Goal: Information Seeking & Learning: Check status

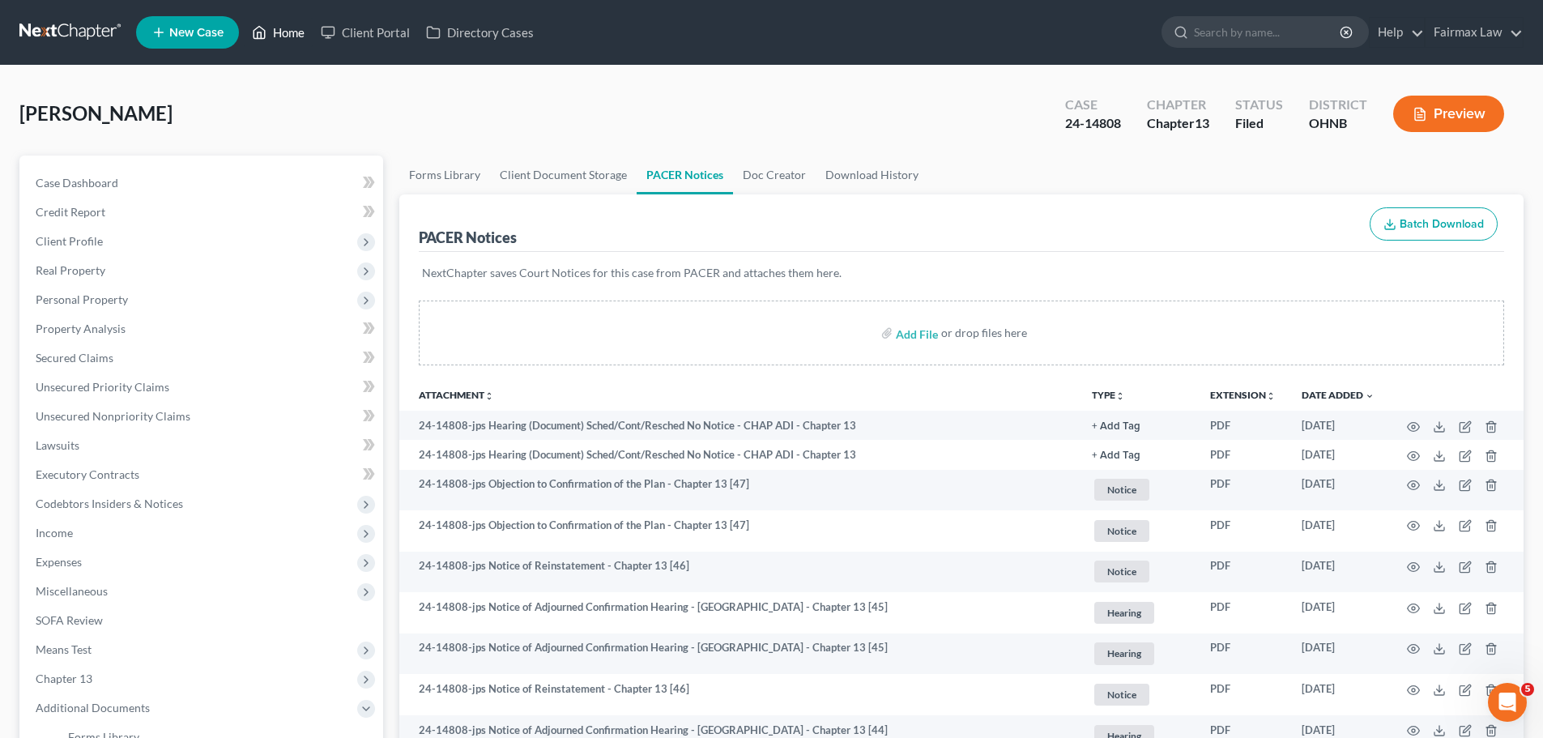
click at [296, 45] on link "Home" at bounding box center [278, 32] width 69 height 29
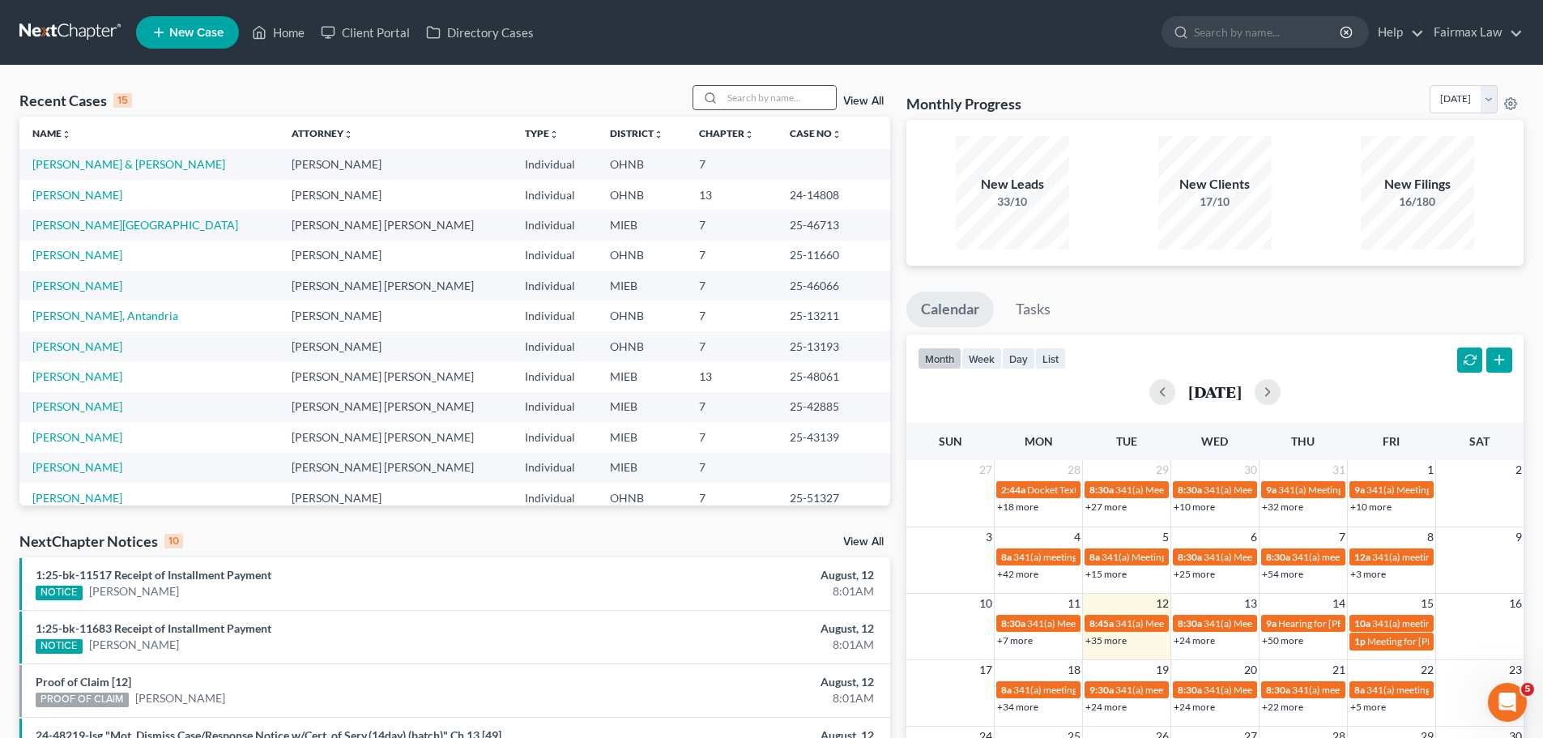
click at [797, 93] on input "search" at bounding box center [779, 97] width 113 height 23
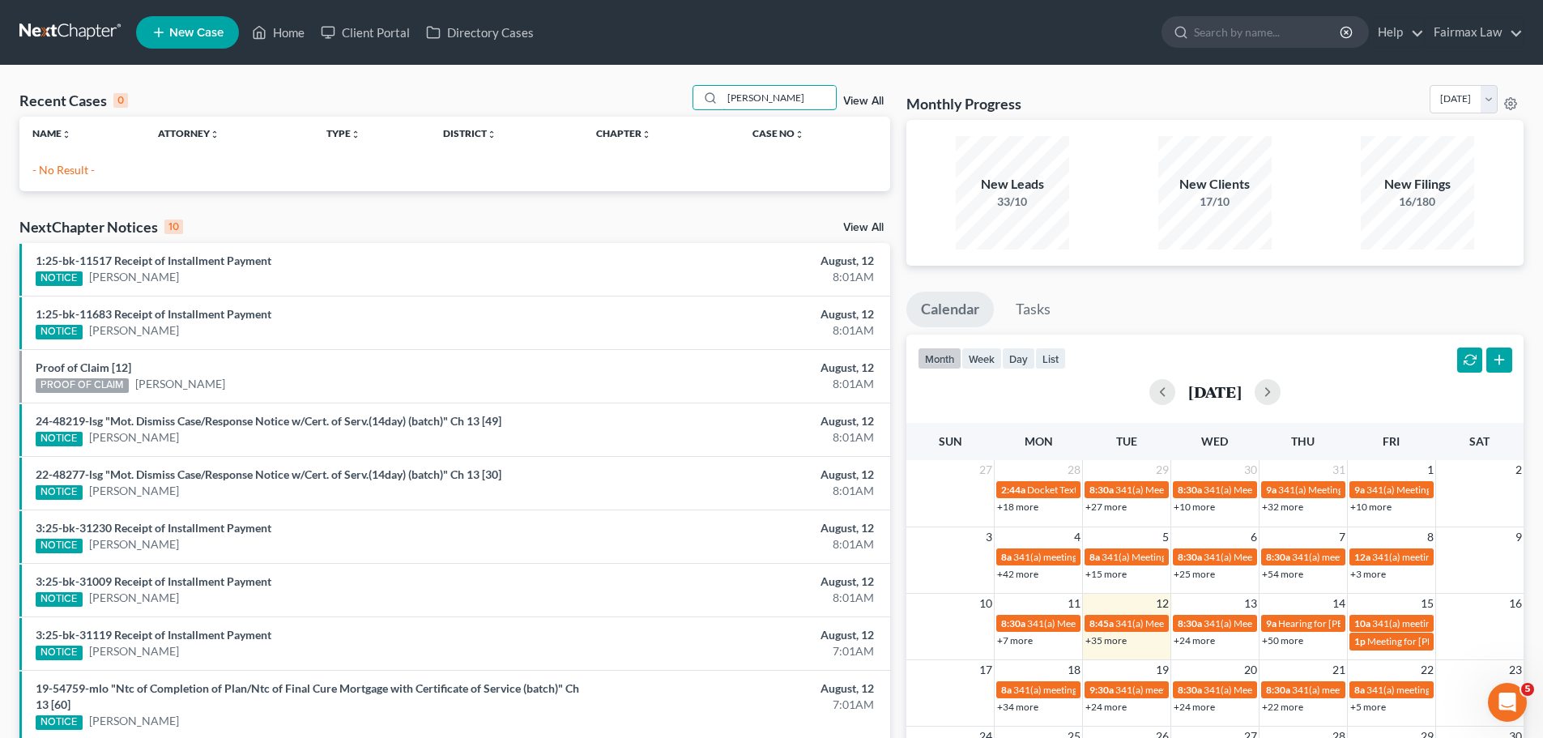
drag, startPoint x: 757, startPoint y: 101, endPoint x: 1087, endPoint y: 134, distance: 332.1
click at [1087, 134] on div "Recent Cases 0 [PERSON_NAME] View All Name unfold_more expand_more expand_less …" at bounding box center [771, 486] width 1520 height 802
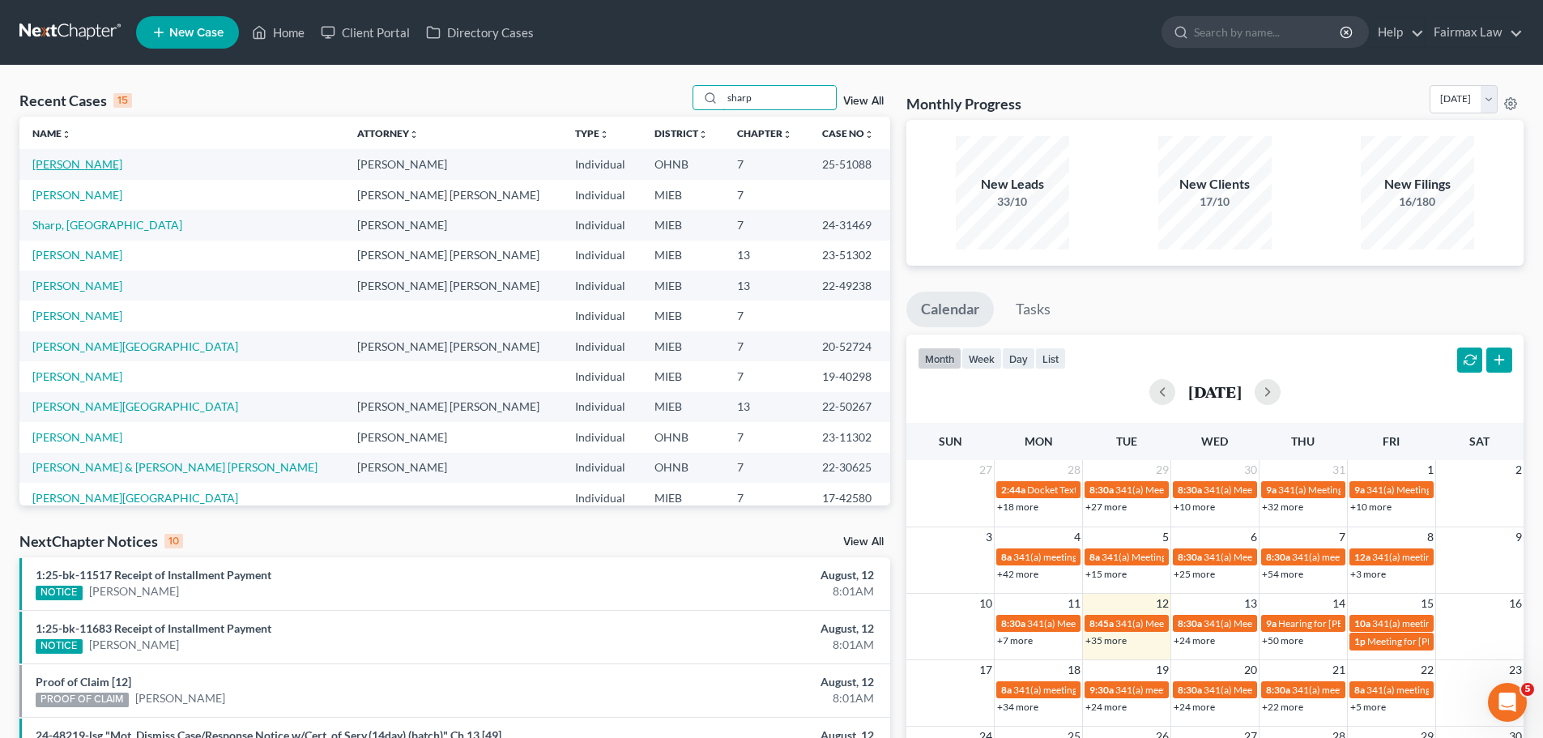
type input "sharp"
click at [99, 166] on link "[PERSON_NAME]" at bounding box center [77, 164] width 90 height 14
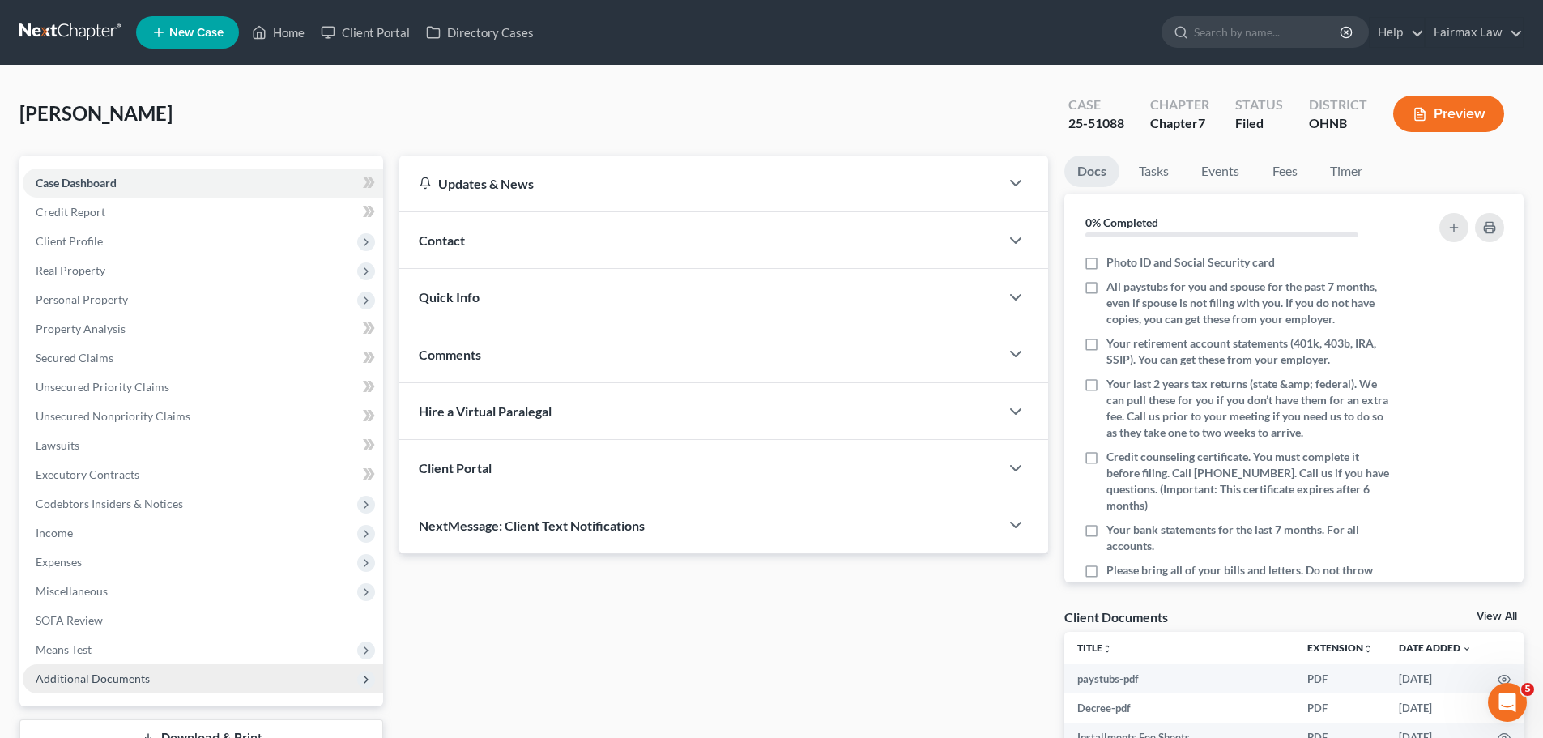
click at [99, 678] on span "Additional Documents" at bounding box center [93, 679] width 114 height 14
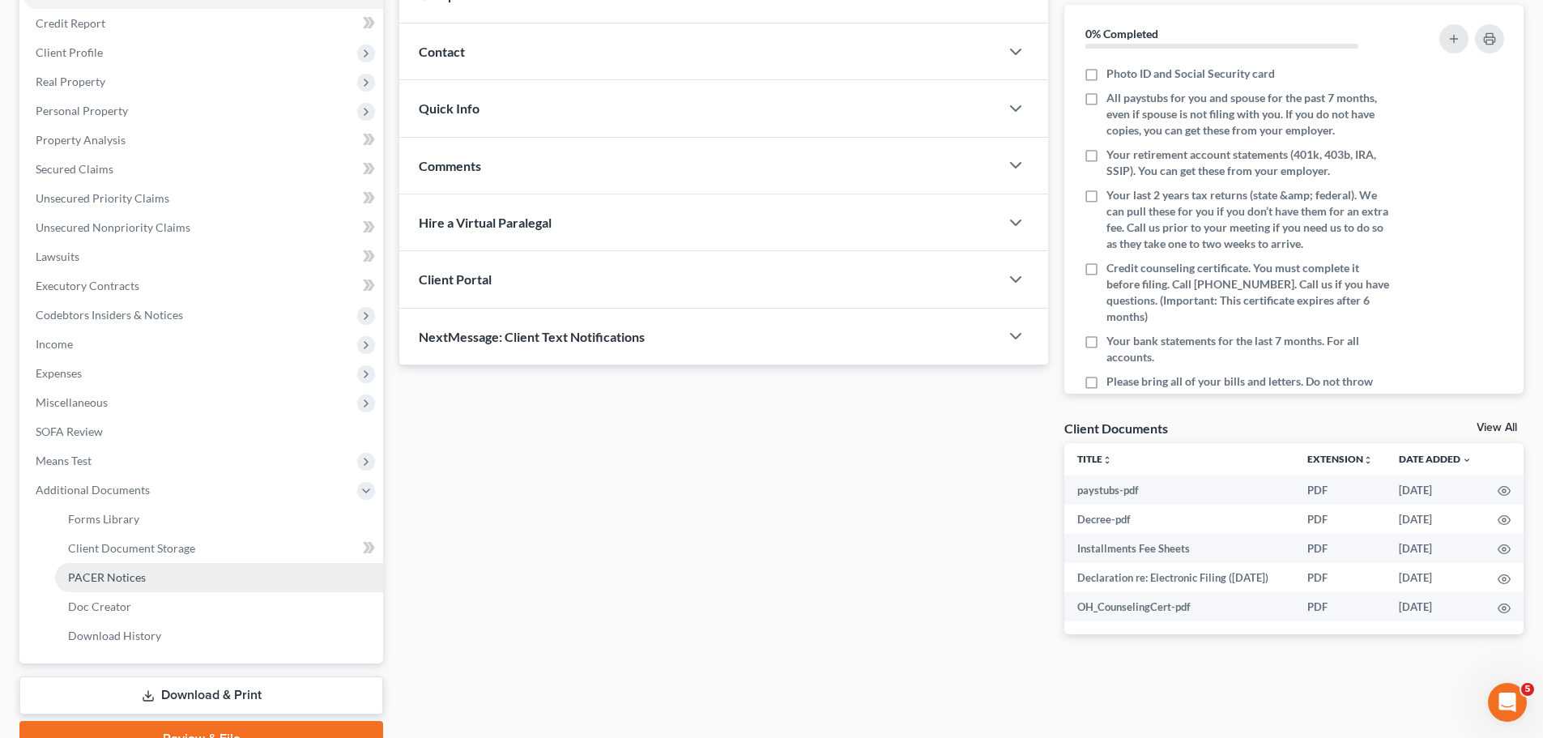
click at [149, 589] on link "PACER Notices" at bounding box center [219, 577] width 328 height 29
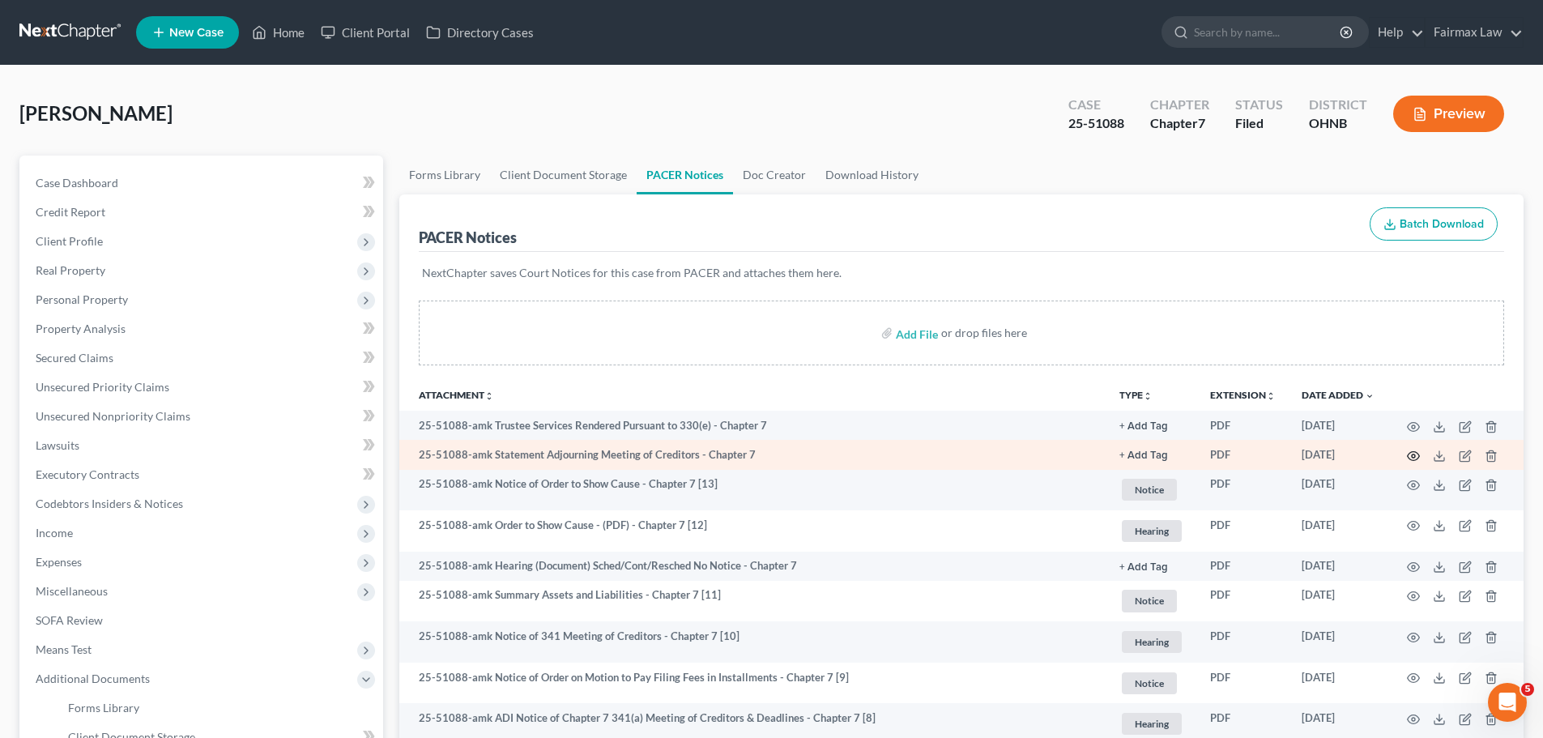
click at [1413, 458] on circle "button" at bounding box center [1413, 455] width 3 height 3
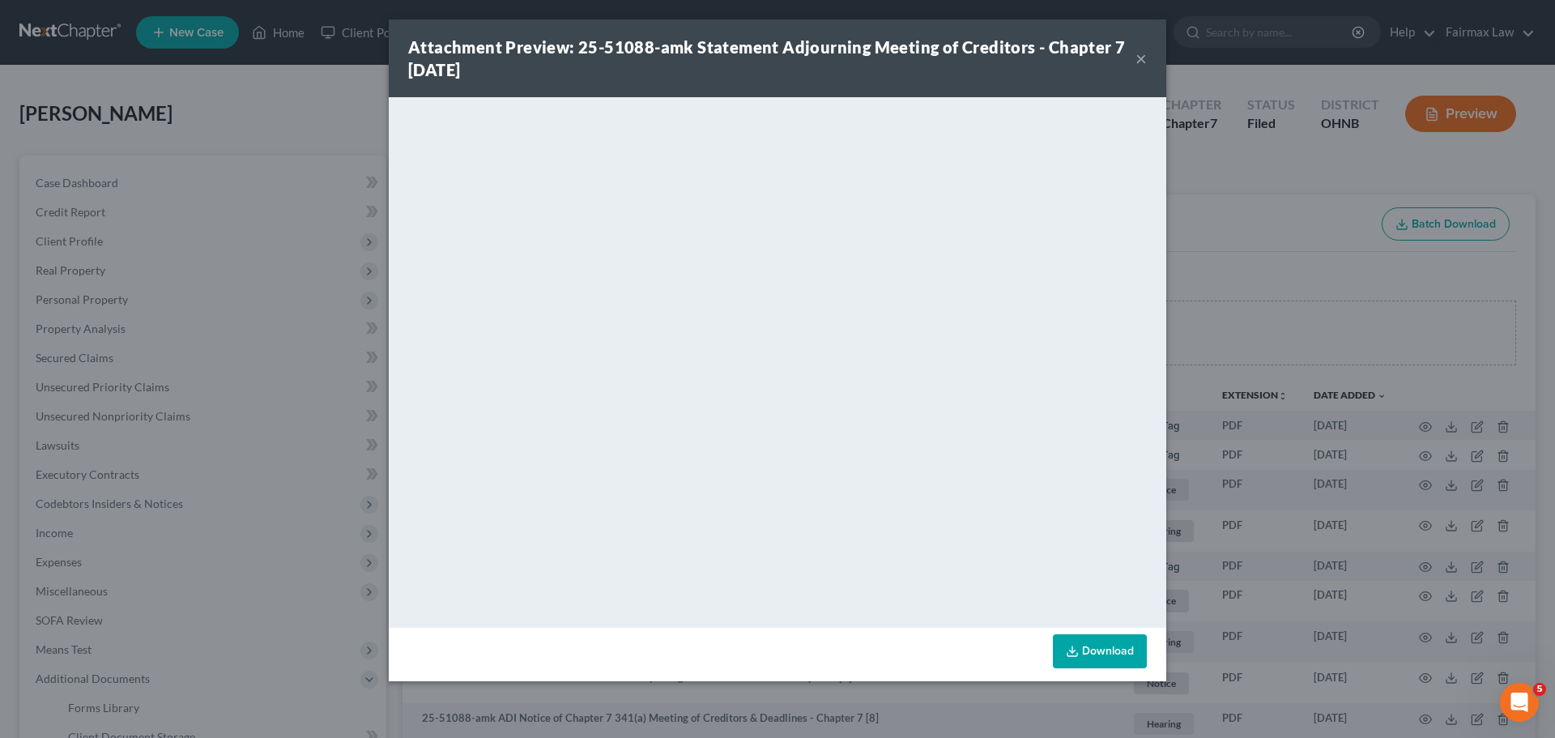
drag, startPoint x: 1327, startPoint y: 403, endPoint x: 1337, endPoint y: 424, distance: 23.2
click at [1329, 403] on div "Attachment Preview: 25-51088-amk Statement Adjourning Meeting of Creditors - Ch…" at bounding box center [777, 369] width 1555 height 738
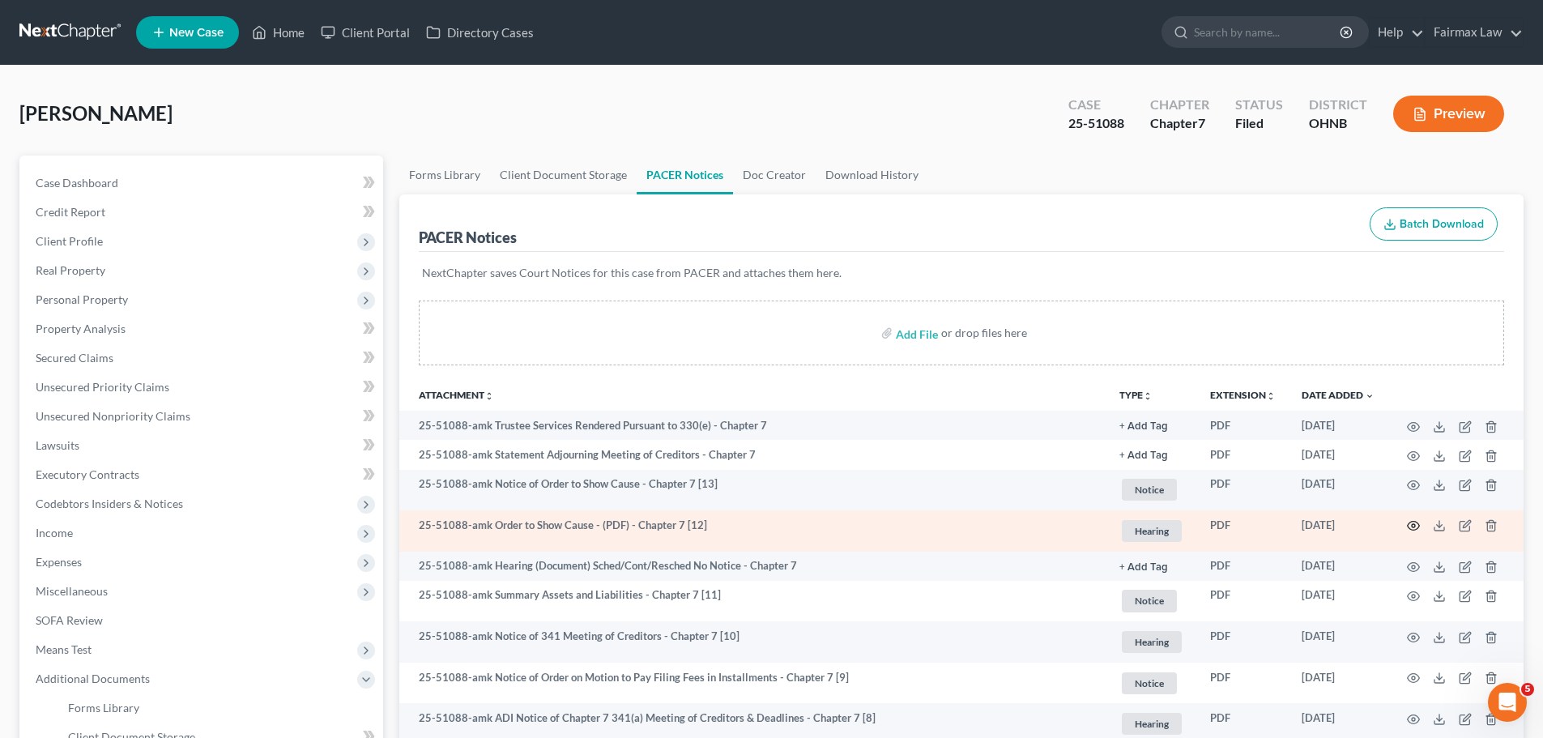
click at [1416, 524] on icon "button" at bounding box center [1413, 525] width 13 height 13
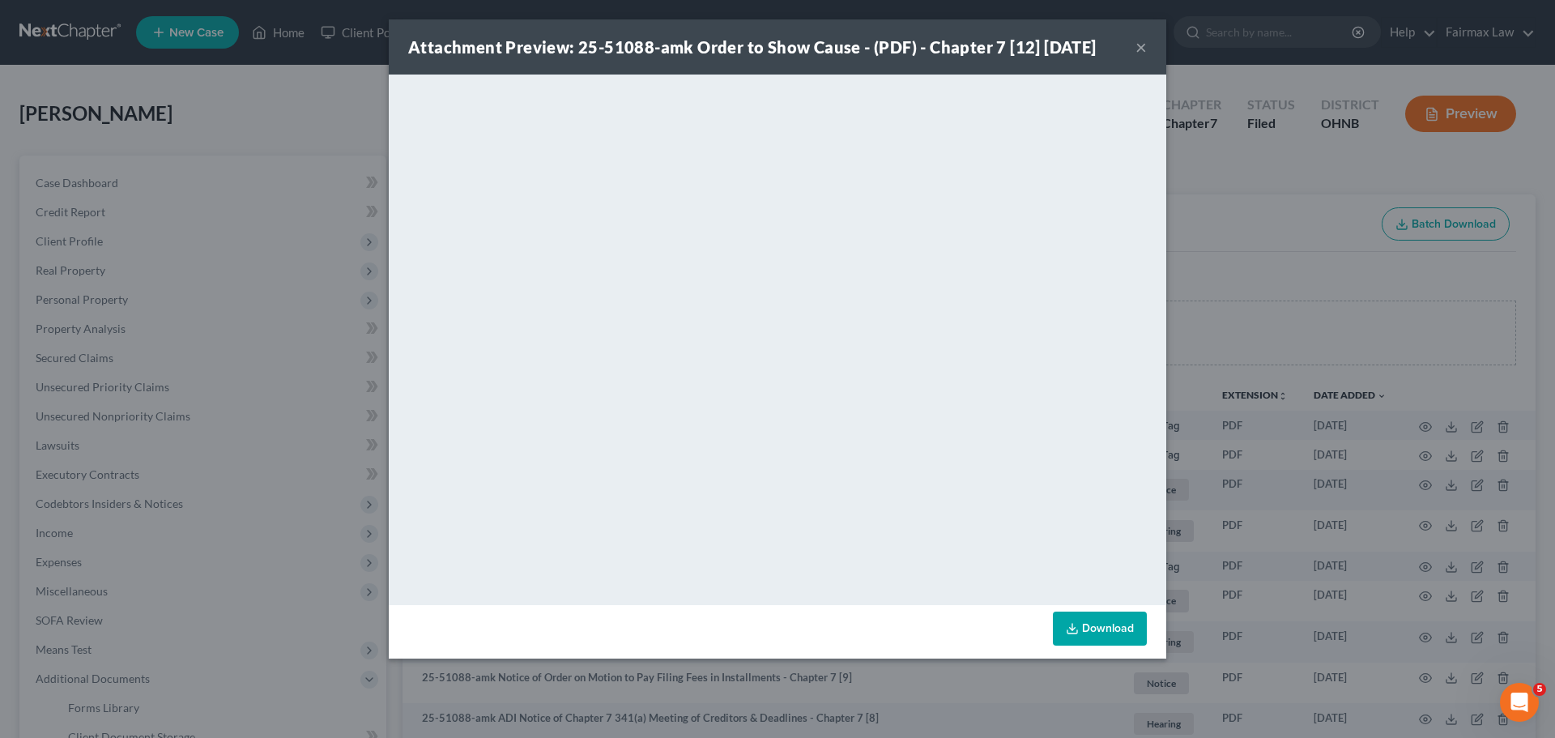
click at [1272, 443] on div "Attachment Preview: 25-51088-amk Order to Show Cause - (PDF) - Chapter 7 [12] […" at bounding box center [777, 369] width 1555 height 738
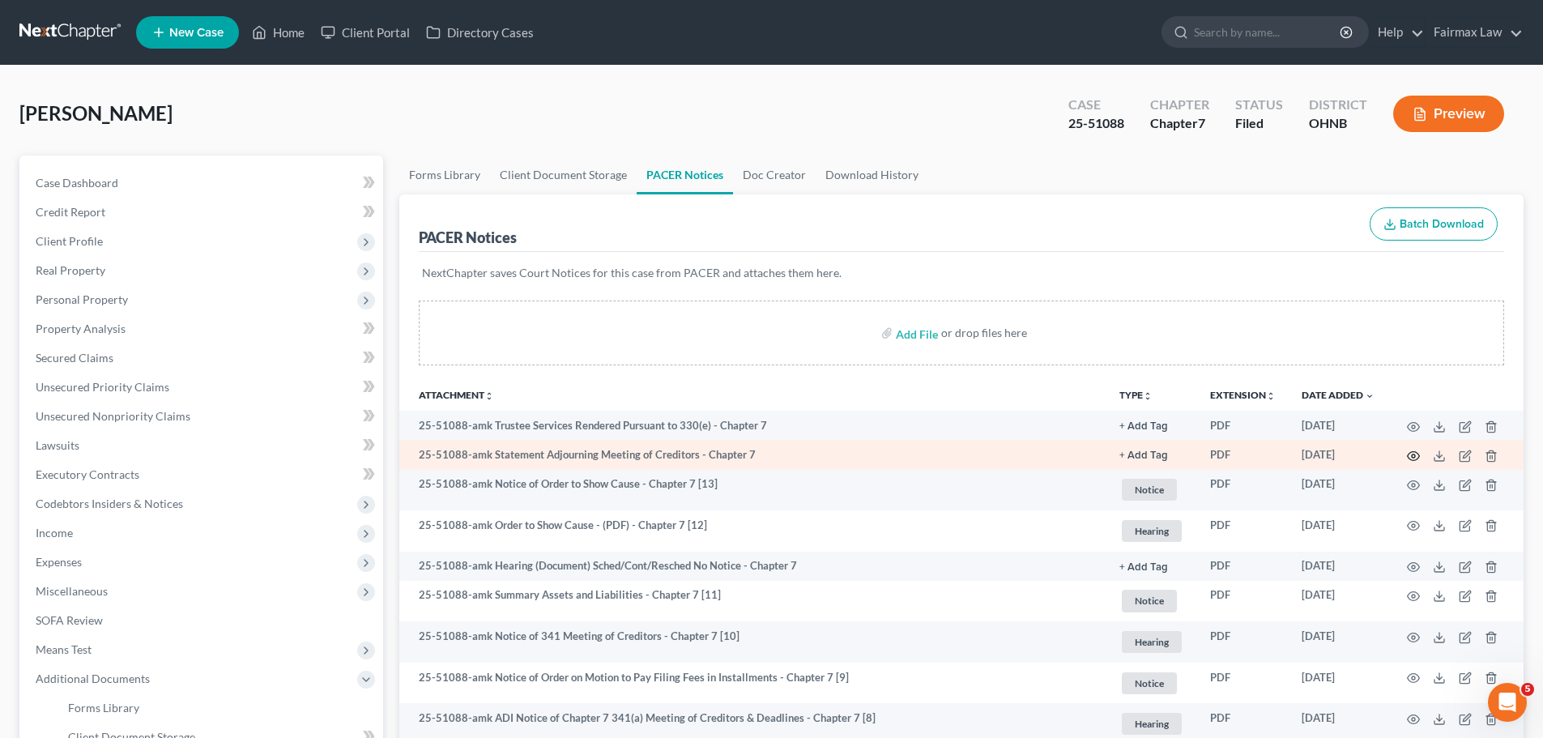
click at [1416, 461] on icon "button" at bounding box center [1413, 456] width 13 height 13
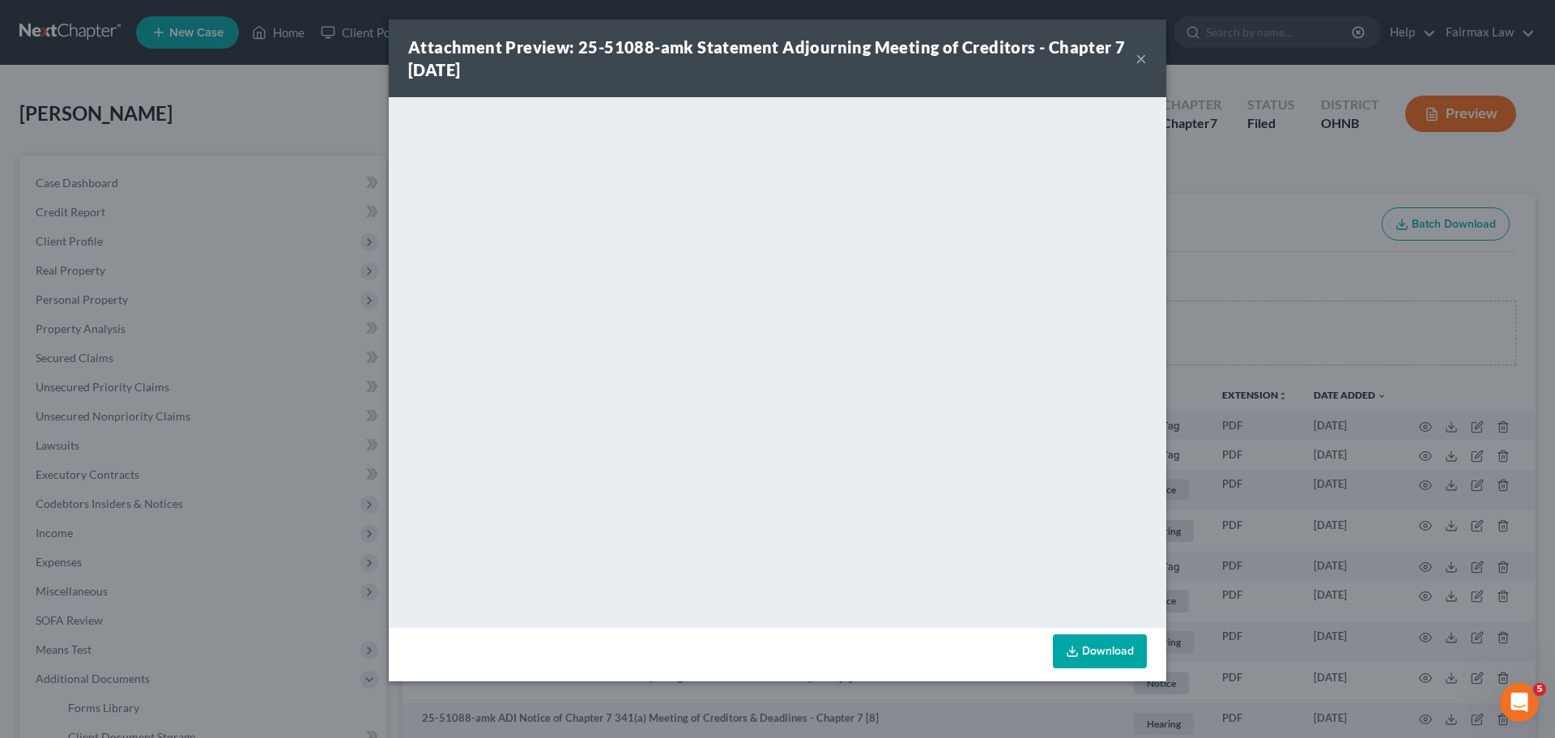
click at [1239, 437] on div "Attachment Preview: 25-51088-amk Statement Adjourning Meeting of Creditors - Ch…" at bounding box center [777, 369] width 1555 height 738
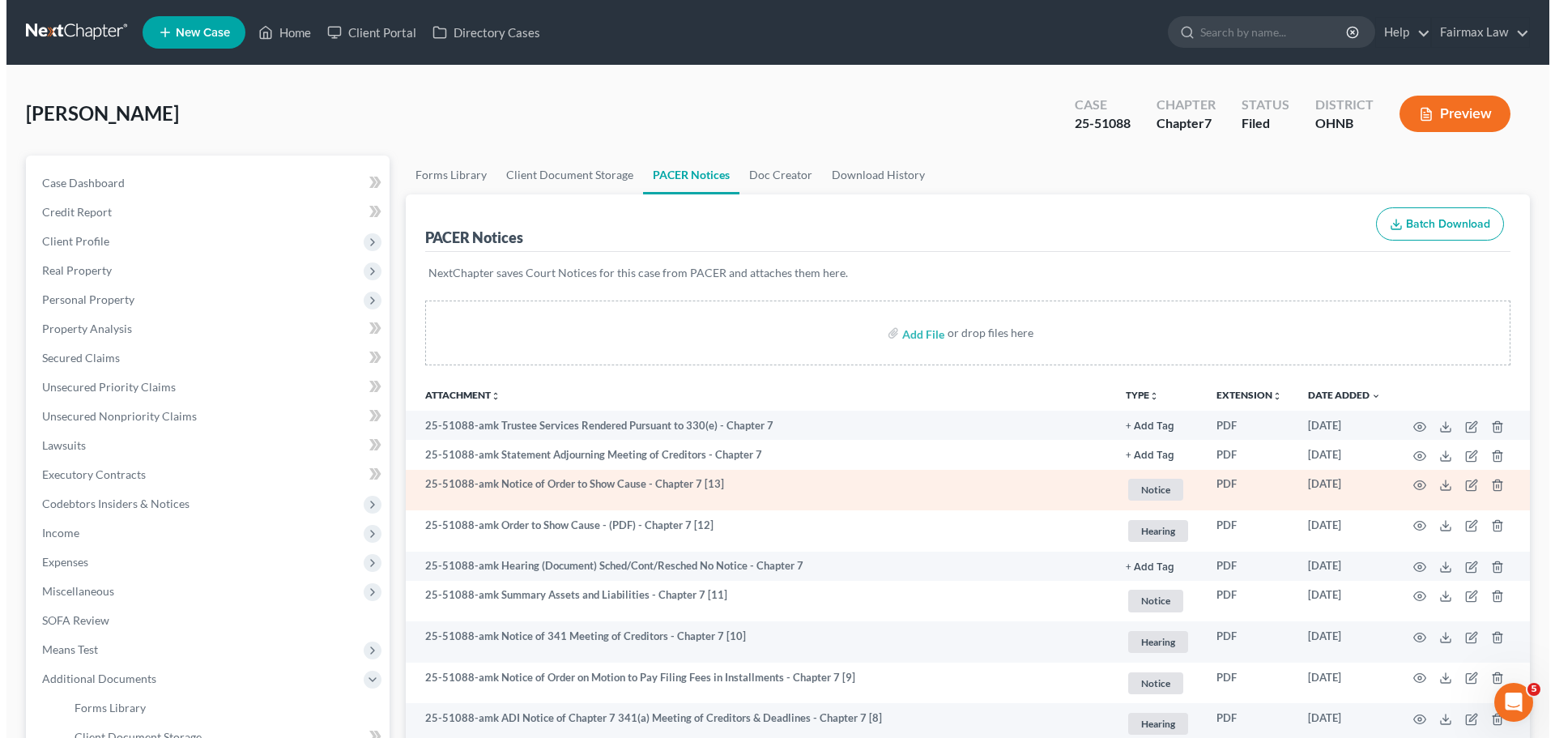
scroll to position [189, 0]
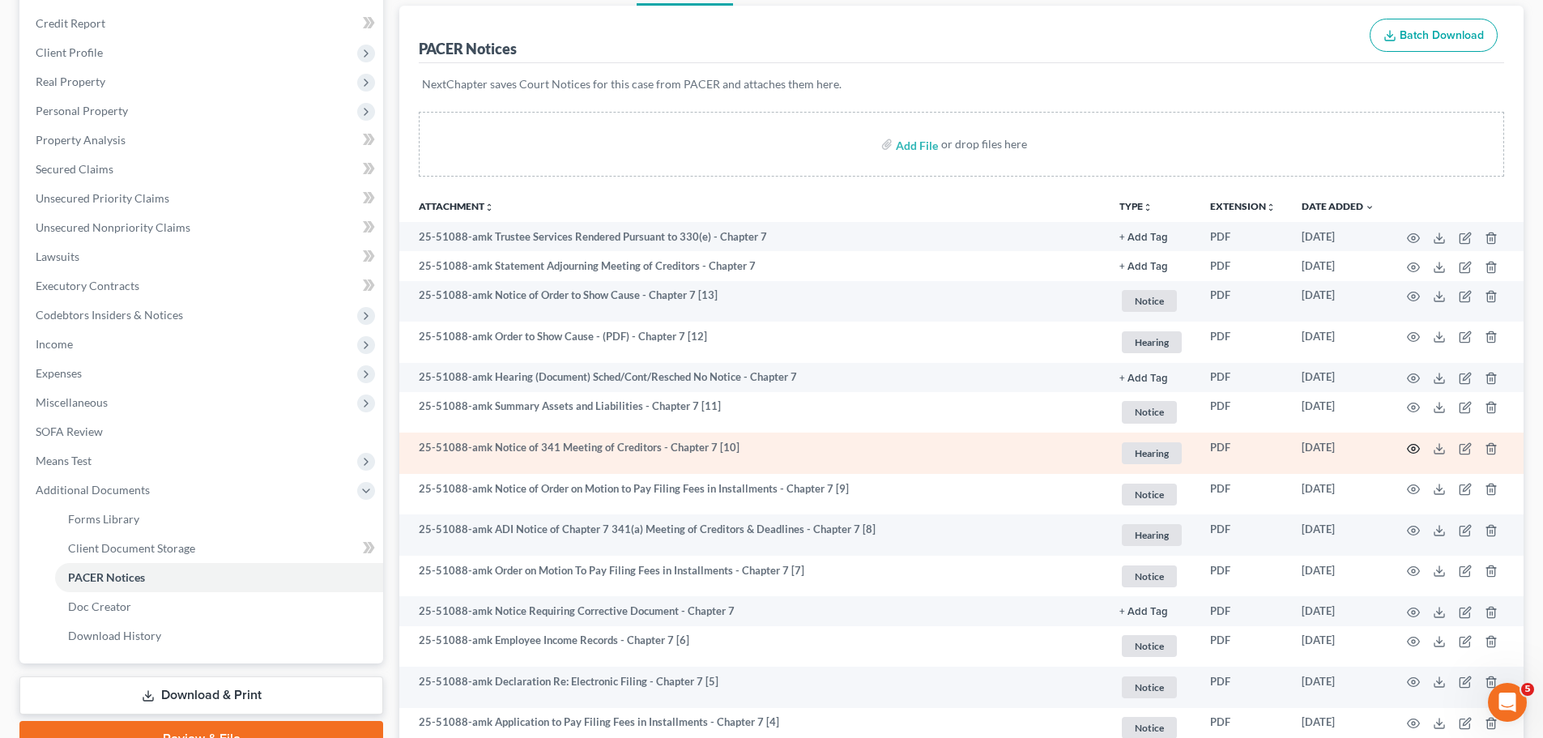
click at [1413, 450] on icon "button" at bounding box center [1413, 448] width 13 height 13
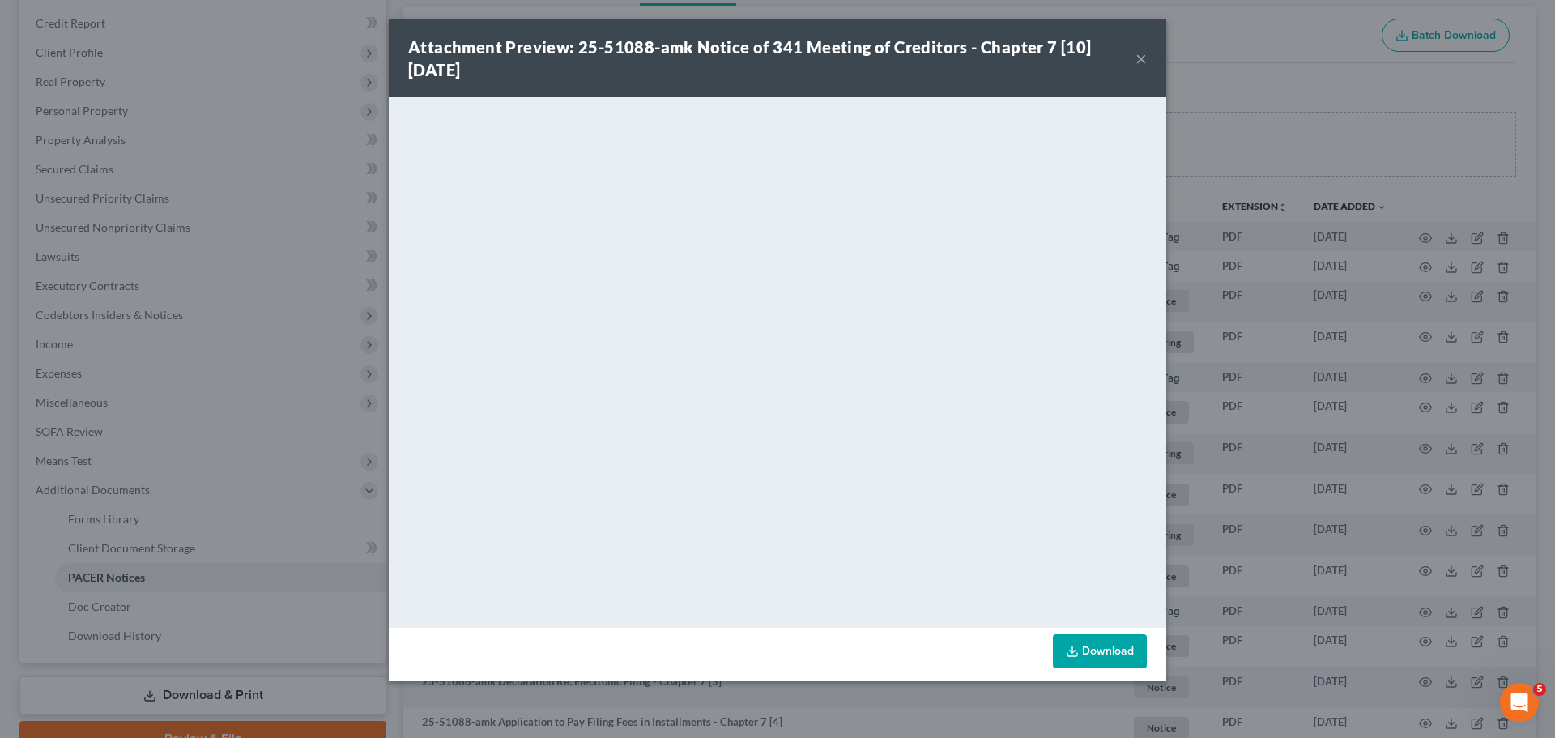
click at [361, 414] on div "Attachment Preview: 25-51088-amk Notice of 341 Meeting of Creditors - Chapter 7…" at bounding box center [777, 369] width 1555 height 738
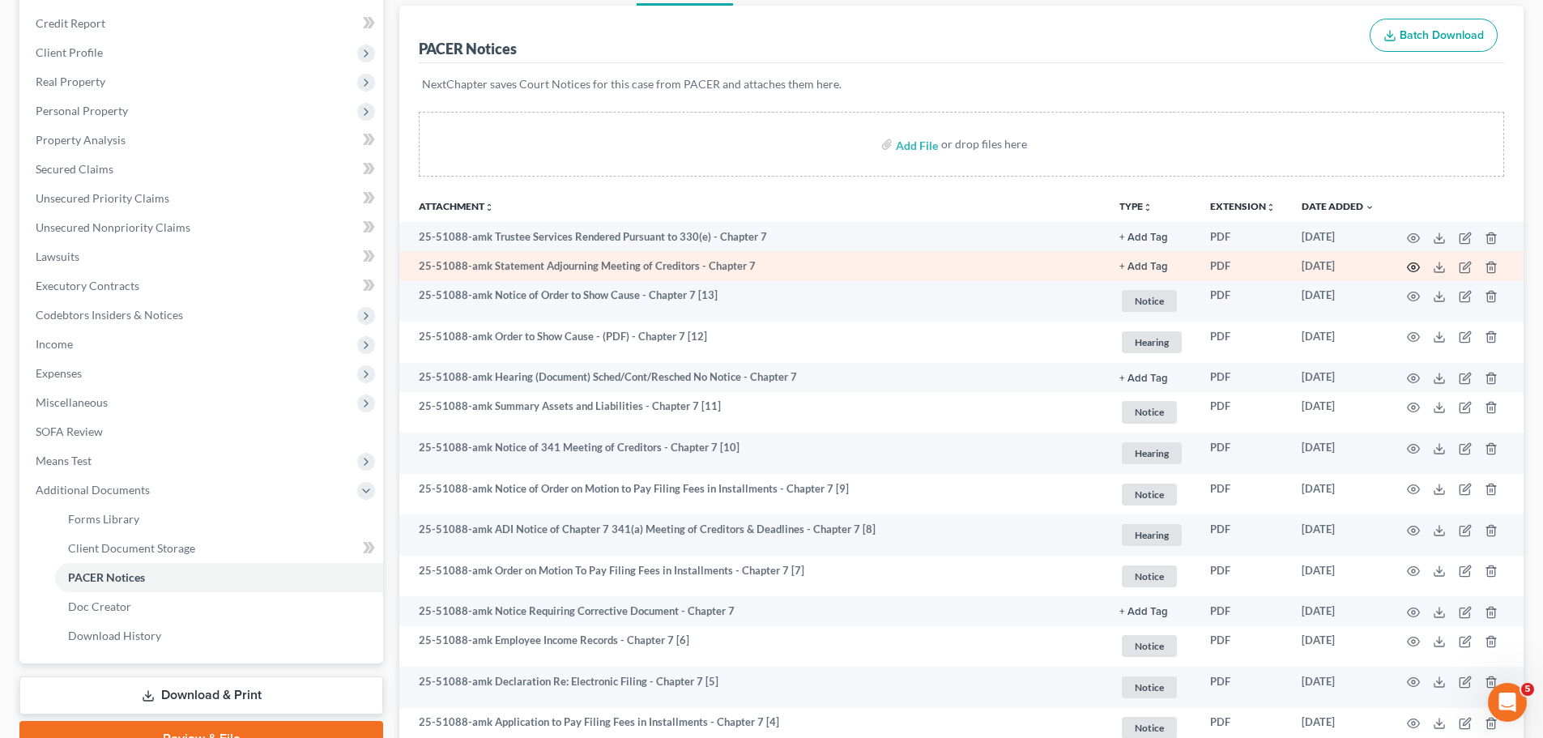
click at [1410, 270] on icon "button" at bounding box center [1414, 266] width 12 height 9
